Goal: Complete application form

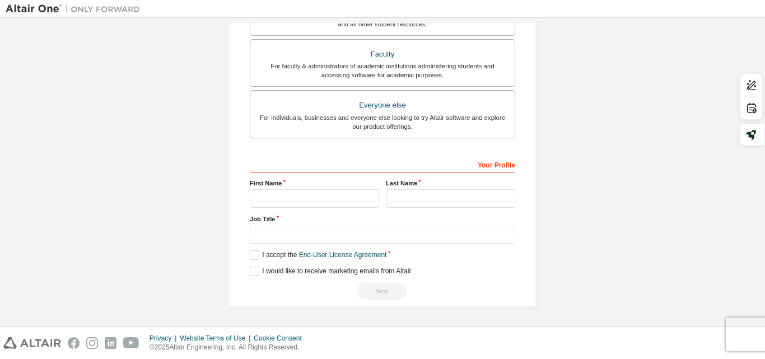
scroll to position [72, 0]
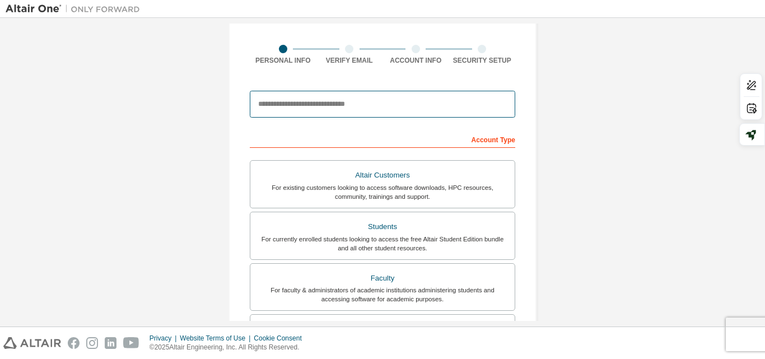
click at [473, 100] on input "email" at bounding box center [382, 104] width 265 height 27
type input "**********"
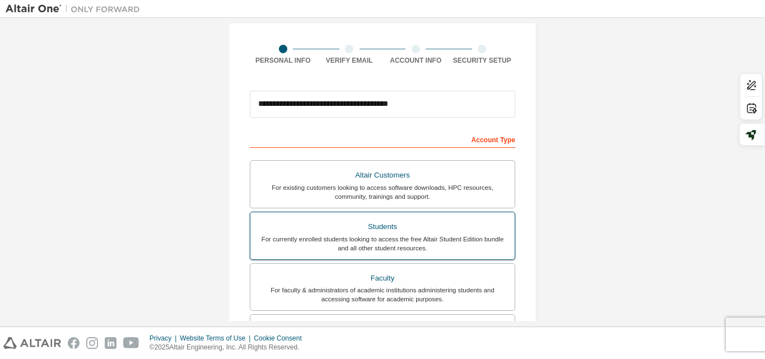
click at [465, 235] on div "For currently enrolled students looking to access the free Altair Student Editi…" at bounding box center [382, 244] width 251 height 18
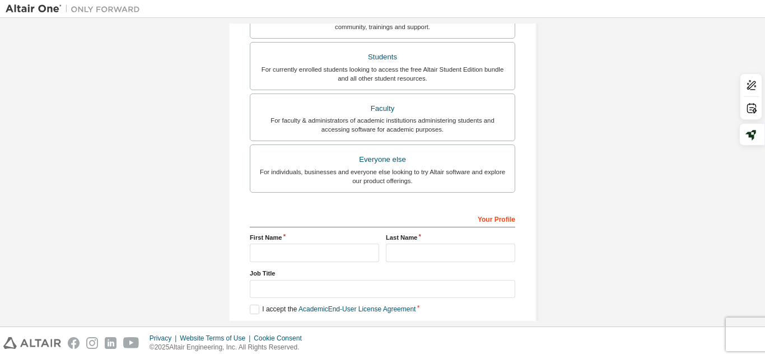
scroll to position [296, 0]
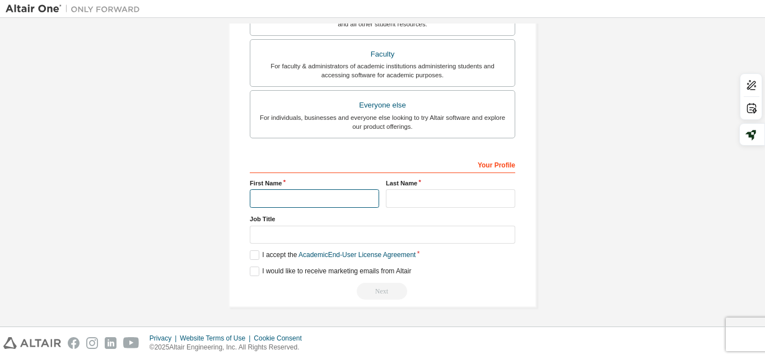
click at [366, 200] on input "text" at bounding box center [314, 198] width 129 height 18
type input "*"
type input "**********"
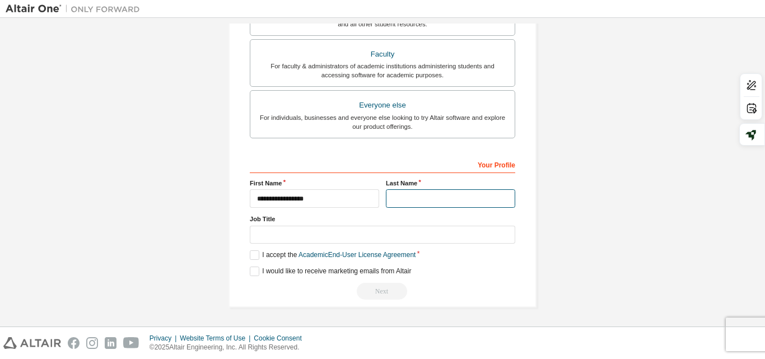
click at [430, 196] on input "text" at bounding box center [450, 198] width 129 height 18
type input "****"
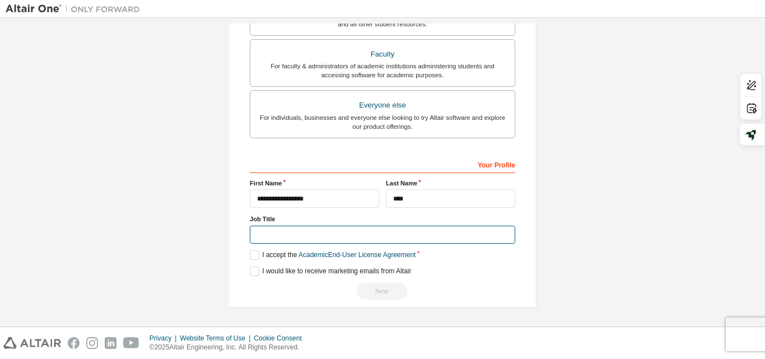
click at [368, 229] on input "text" at bounding box center [382, 235] width 265 height 18
type input "*******"
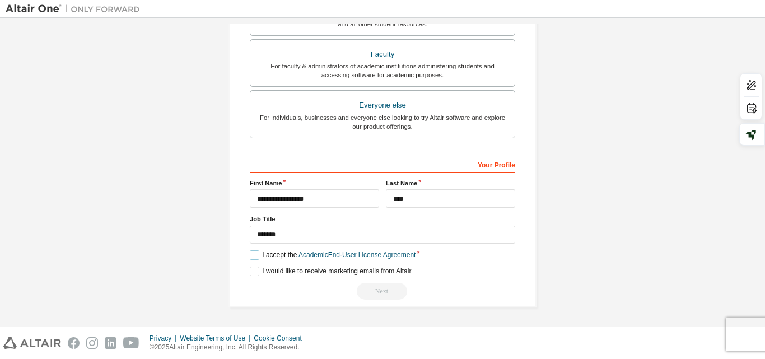
click at [257, 255] on label "I accept the Academic End-User License Agreement" at bounding box center [333, 255] width 166 height 10
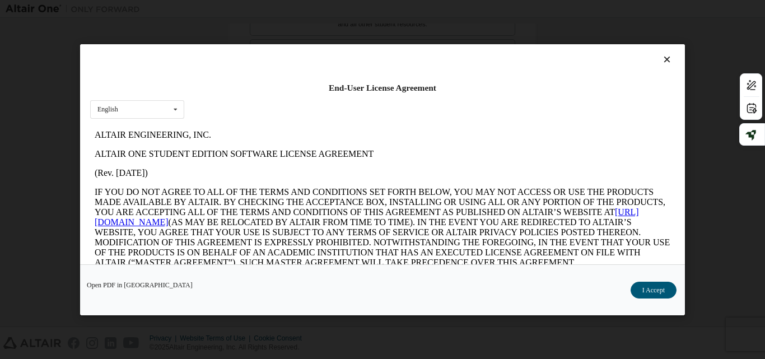
scroll to position [0, 0]
click at [653, 276] on div "Open PDF in New Tab I Accept" at bounding box center [382, 289] width 604 height 51
click at [658, 293] on button "I Accept" at bounding box center [653, 289] width 46 height 17
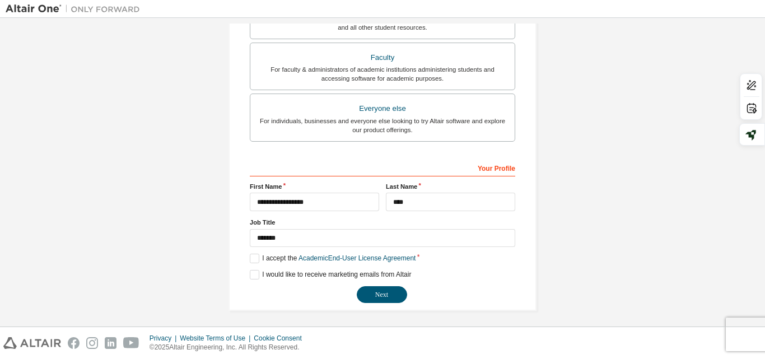
scroll to position [296, 0]
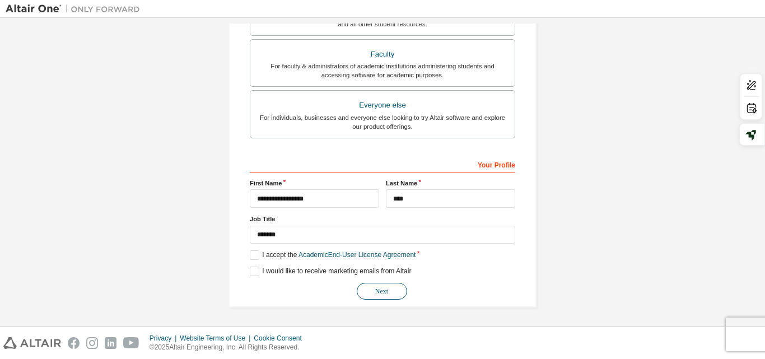
click at [376, 289] on button "Next" at bounding box center [382, 291] width 50 height 17
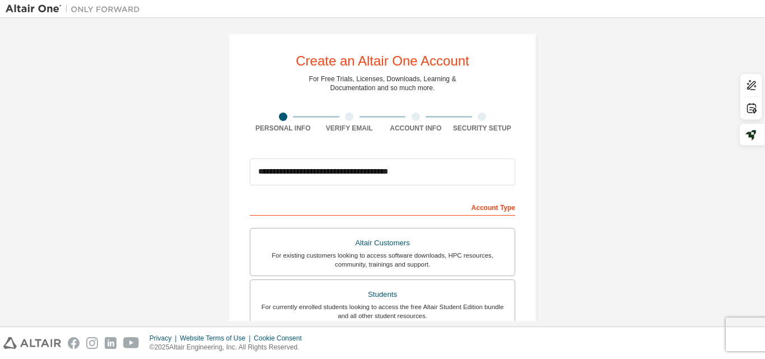
scroll to position [0, 0]
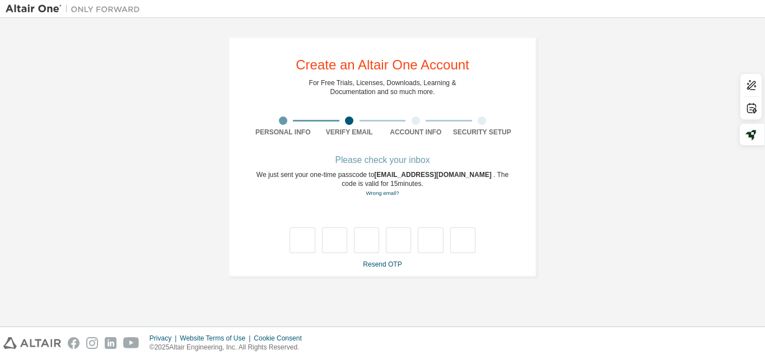
type input "*"
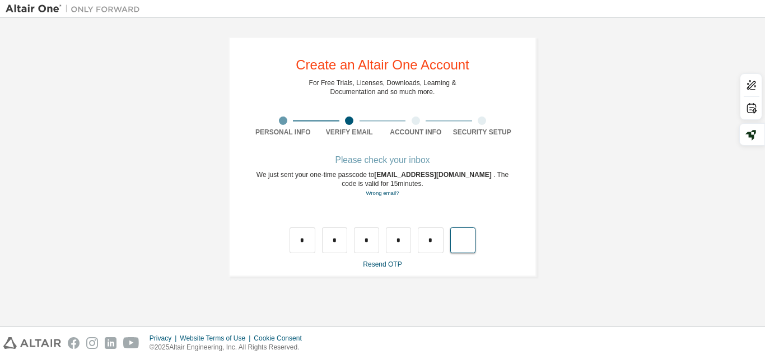
type input "*"
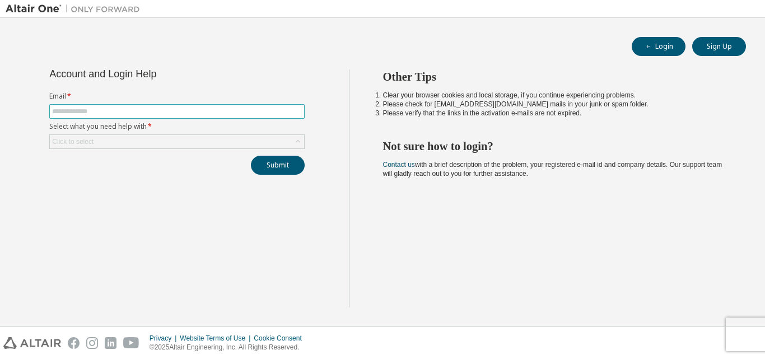
click at [297, 107] on input "text" at bounding box center [177, 111] width 250 height 9
click at [668, 54] on button "Login" at bounding box center [658, 46] width 54 height 19
